Goal: Information Seeking & Learning: Find contact information

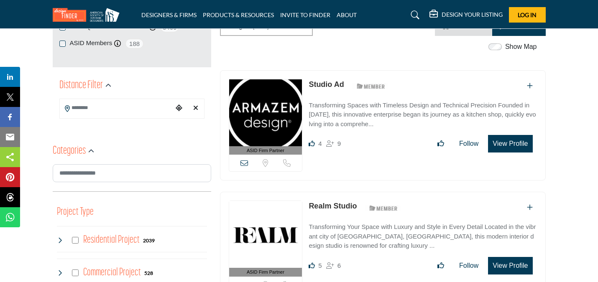
scroll to position [166, 0]
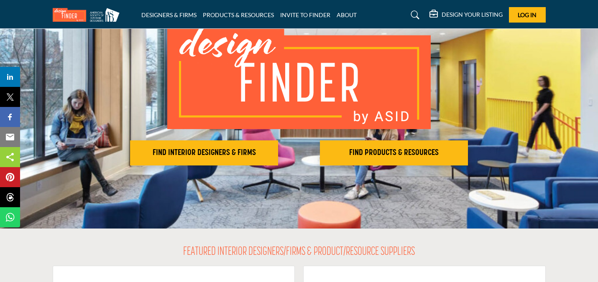
scroll to position [73, 0]
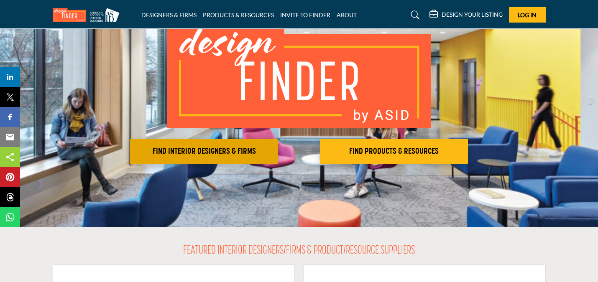
click at [221, 147] on h2 "FIND INTERIOR DESIGNERS & FIRMS" at bounding box center [204, 152] width 143 height 10
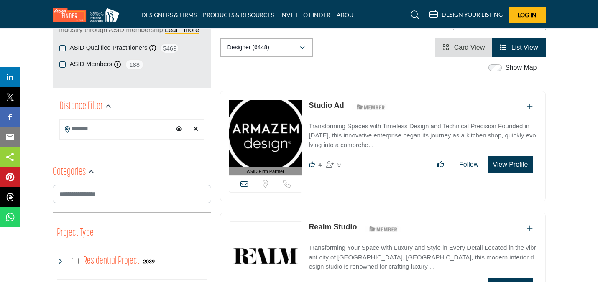
scroll to position [146, 0]
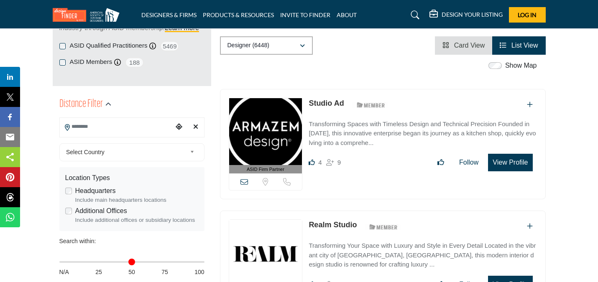
click at [155, 129] on input "Search Location" at bounding box center [116, 127] width 113 height 16
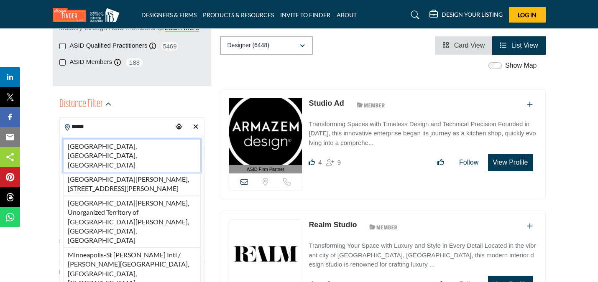
click at [135, 145] on li "[GEOGRAPHIC_DATA], [GEOGRAPHIC_DATA], [GEOGRAPHIC_DATA]" at bounding box center [132, 155] width 138 height 33
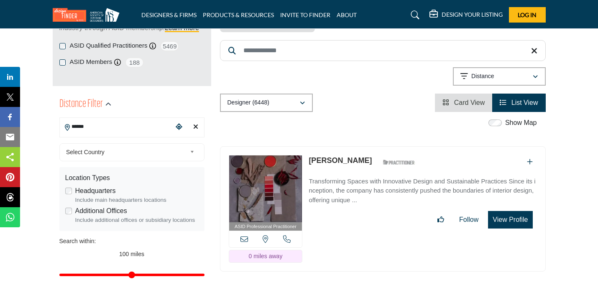
type input "**********"
type input "***"
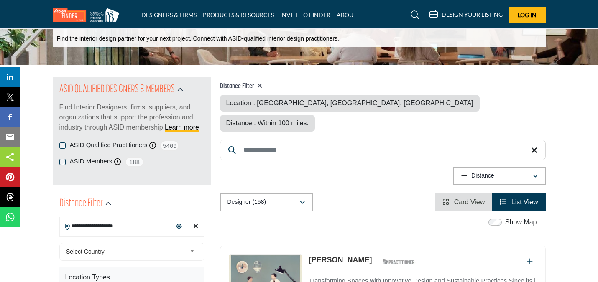
scroll to position [40, 0]
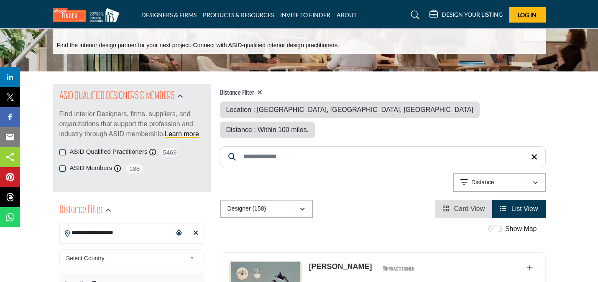
click at [375, 175] on div "Distance Filter Location : Minneapolis, MN, USA Distance : Within 100 miles. Se…" at bounding box center [383, 151] width 326 height 134
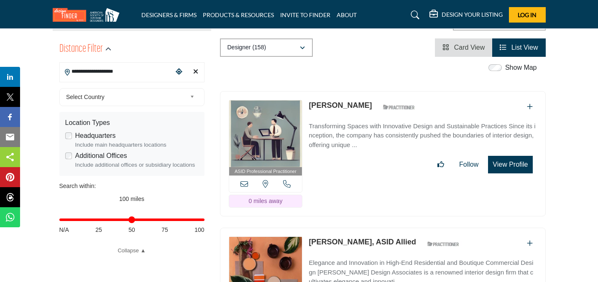
scroll to position [201, 0]
click at [376, 100] on div "Shawn O'Donahue ASID Qualified Practitioner who validates work and experience t…" at bounding box center [364, 107] width 111 height 15
copy div "Shawn O'Donahue"
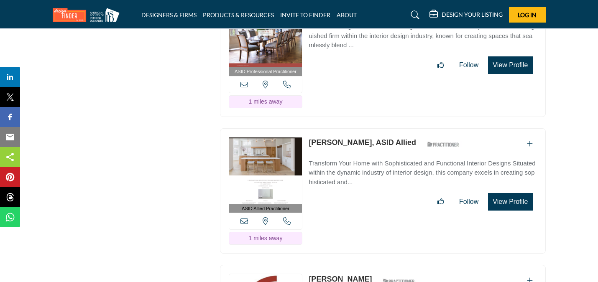
scroll to position [2083, 0]
